Goal: Find specific page/section

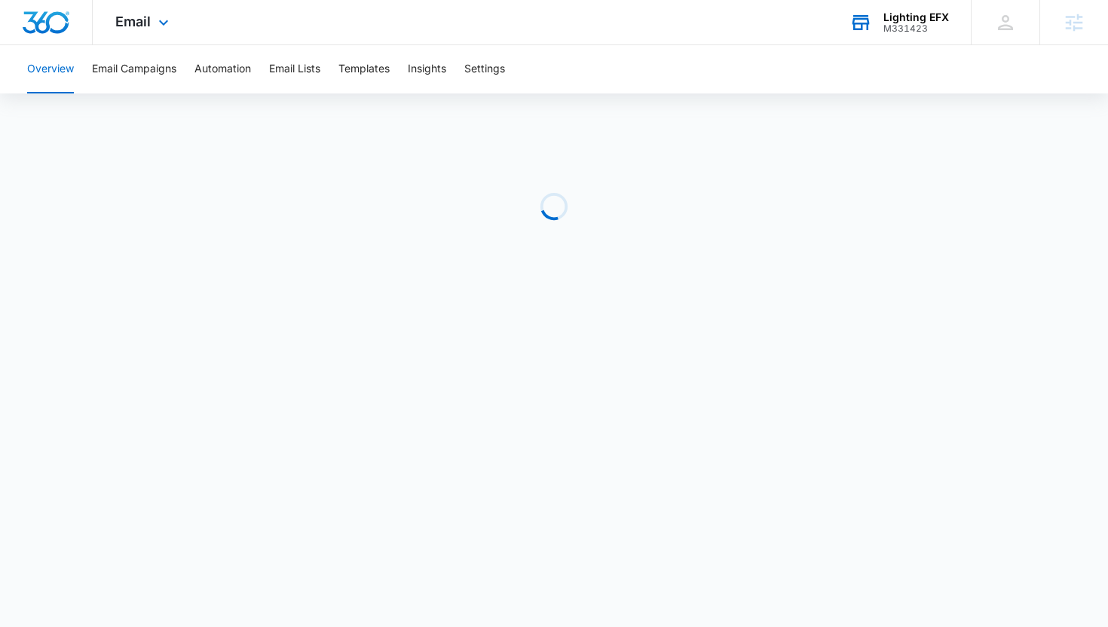
click at [915, 21] on div "Lighting EFX" at bounding box center [917, 17] width 66 height 12
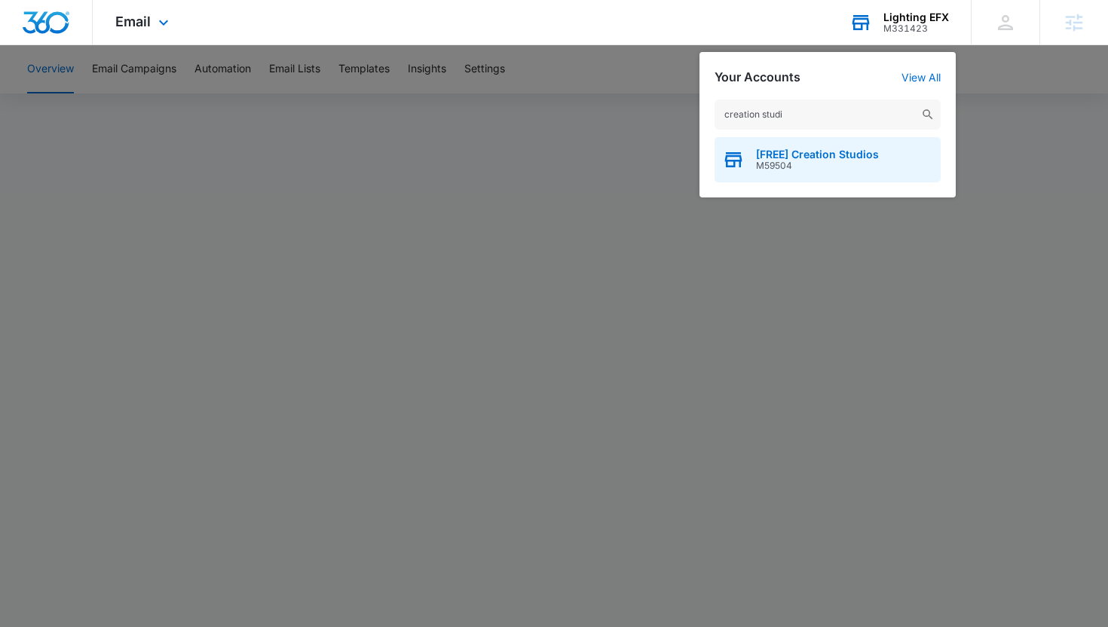
type input "creation studi"
click at [775, 162] on span "M59504" at bounding box center [817, 166] width 123 height 11
